Goal: Task Accomplishment & Management: Use online tool/utility

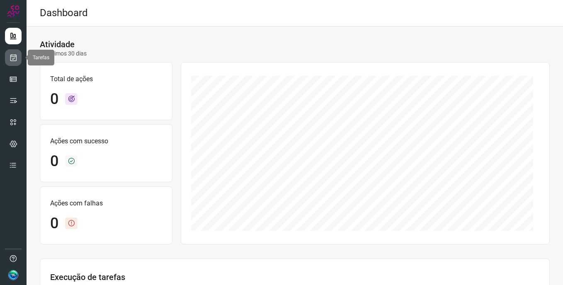
click at [14, 56] on icon at bounding box center [13, 57] width 9 height 8
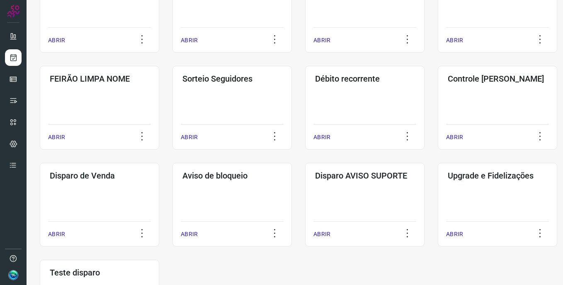
scroll to position [273, 0]
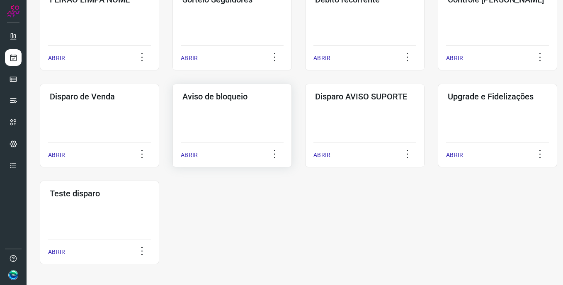
click at [237, 119] on div "Aviso de bloqueio ABRIR" at bounding box center [231, 126] width 119 height 84
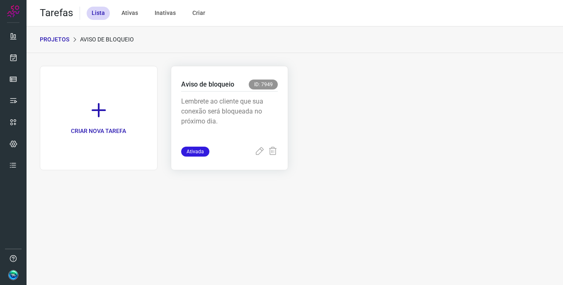
click at [254, 116] on p "Lembrete ao cliente que sua conexão será bloqueada no próximo dia." at bounding box center [229, 117] width 97 height 41
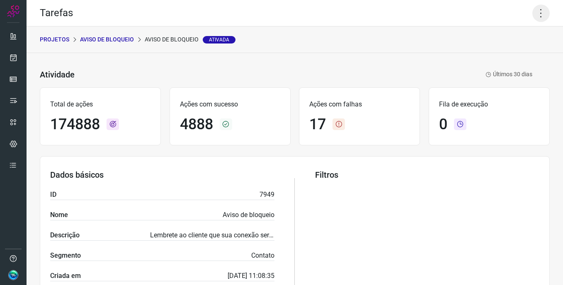
click at [537, 17] on icon at bounding box center [540, 13] width 17 height 17
click at [514, 51] on li "Executar" at bounding box center [505, 54] width 75 height 13
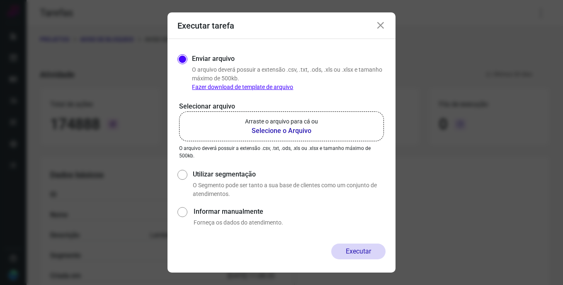
click at [301, 124] on p "Arraste o arquivo para cá ou" at bounding box center [281, 121] width 73 height 9
click at [0, 0] on input "Arraste o arquivo para cá ou Selecione o Arquivo" at bounding box center [0, 0] width 0 height 0
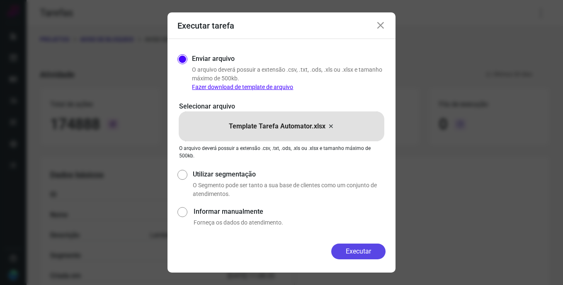
click at [361, 249] on button "Executar" at bounding box center [358, 252] width 54 height 16
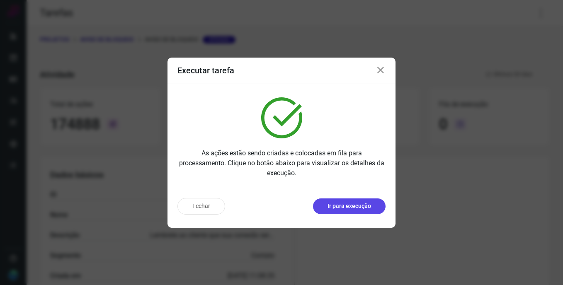
click at [355, 210] on p "Ir para execução" at bounding box center [349, 206] width 44 height 9
